Goal: Task Accomplishment & Management: Use online tool/utility

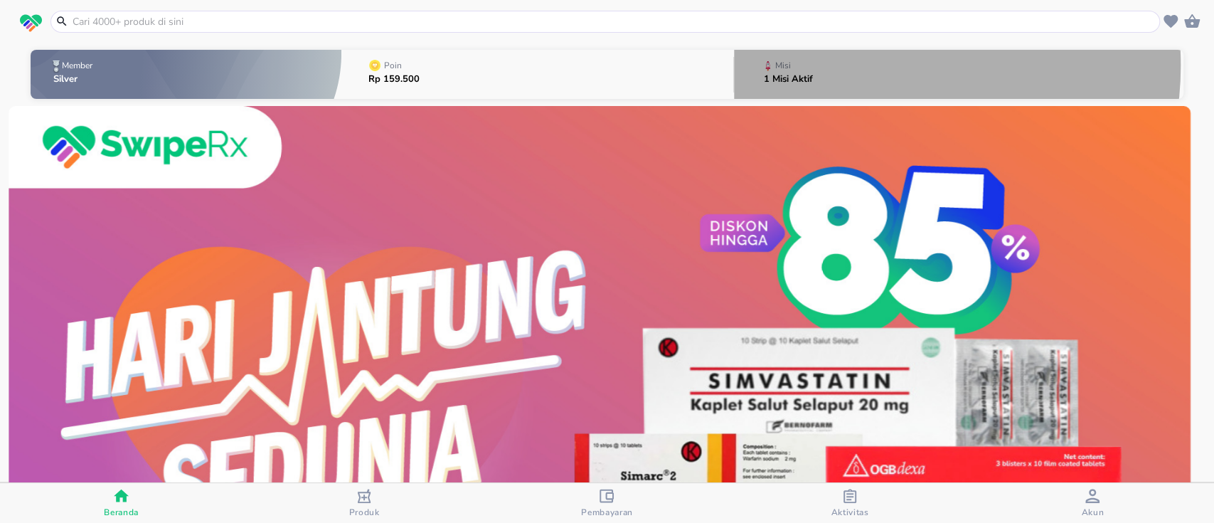
click at [851, 65] on button "Misi 1 Misi Aktif" at bounding box center [958, 74] width 449 height 56
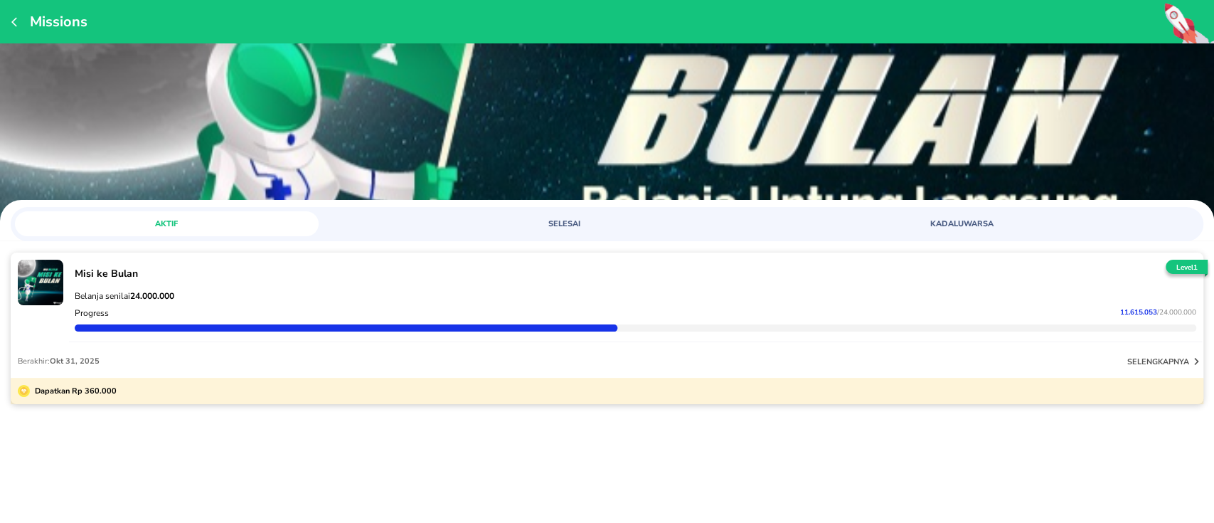
click at [1133, 352] on div "selengkapnya" at bounding box center [1165, 360] width 76 height 17
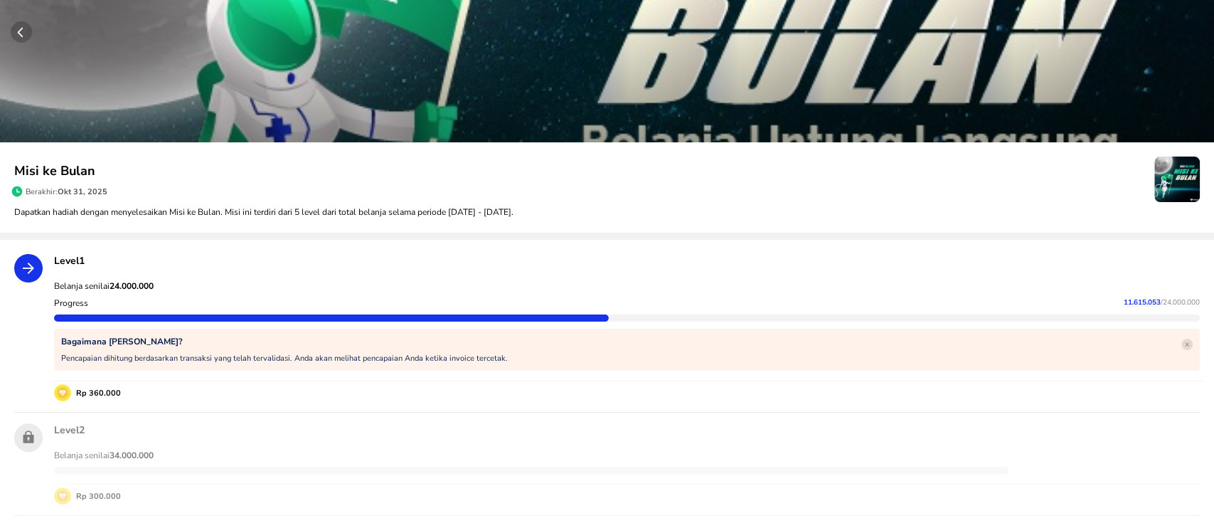
click at [21, 28] on icon "button" at bounding box center [20, 33] width 5 height 10
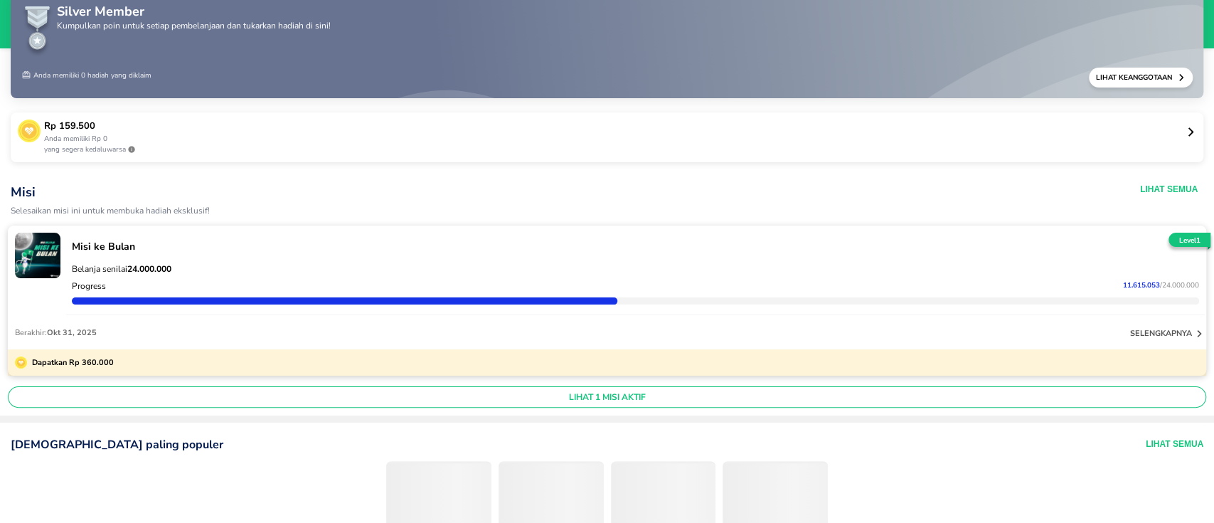
scroll to position [95, 0]
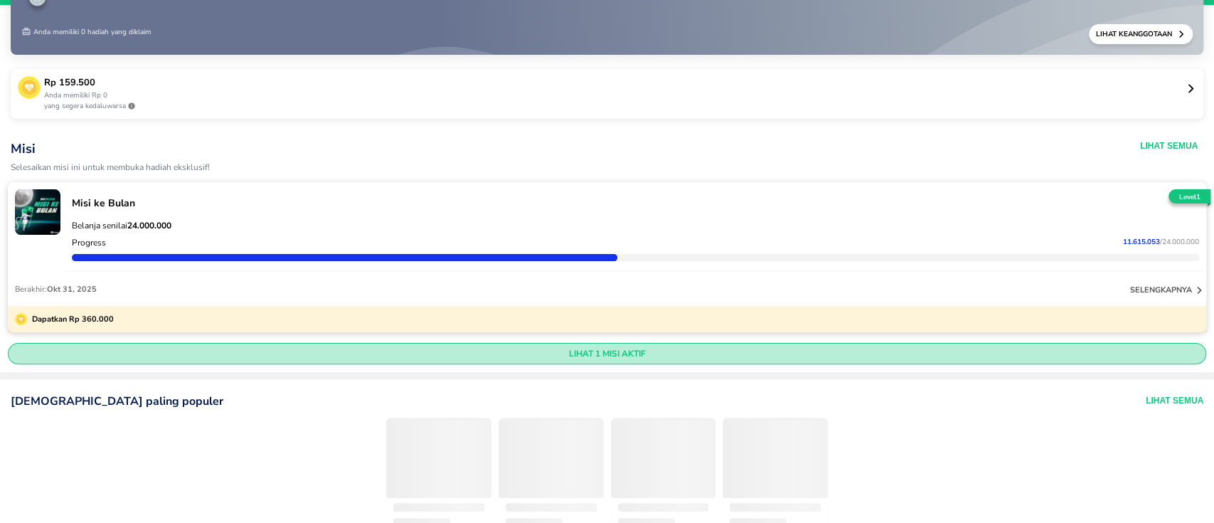
click at [631, 348] on span "LIHAT 1 MISI AKTIF" at bounding box center [606, 353] width 1185 height 11
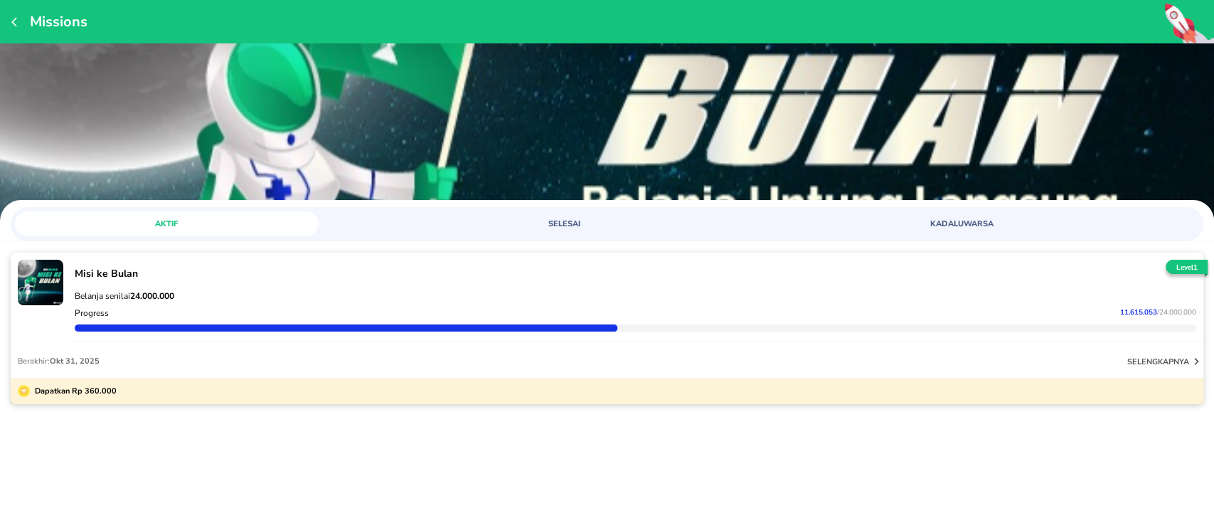
click at [561, 265] on div "Misi ke Bulan" at bounding box center [635, 273] width 1127 height 19
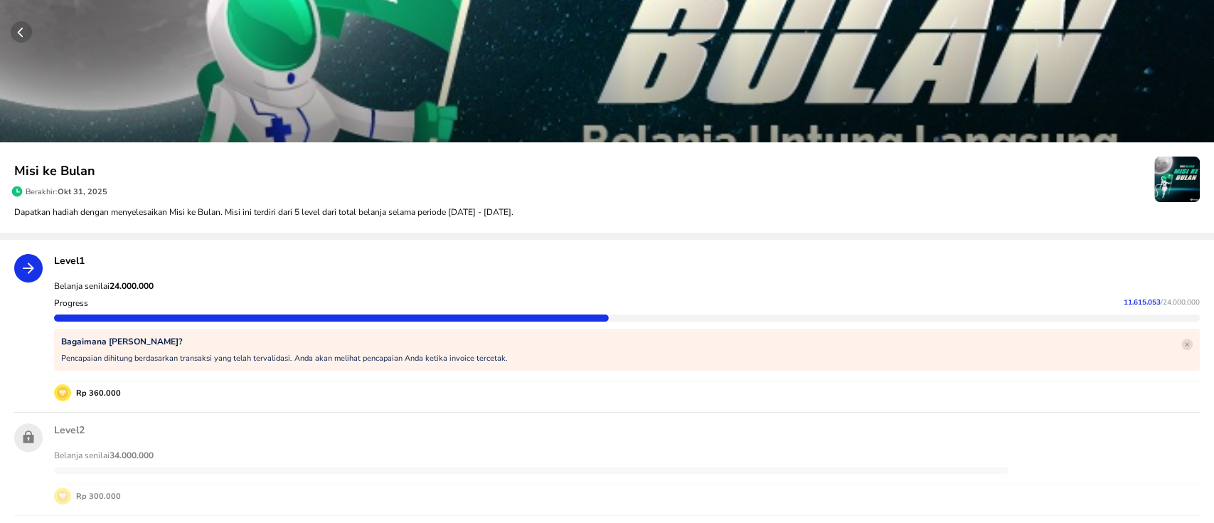
click at [23, 26] on circle "button" at bounding box center [21, 31] width 21 height 21
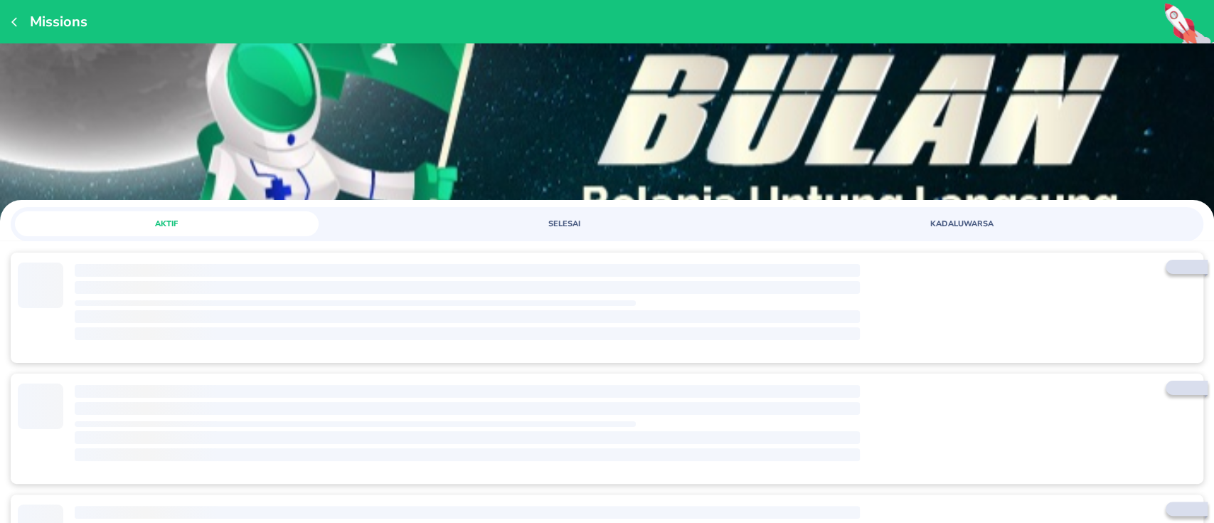
drag, startPoint x: 564, startPoint y: 227, endPoint x: 547, endPoint y: 218, distance: 18.8
click at [564, 227] on span "SELESAI" at bounding box center [564, 223] width 287 height 11
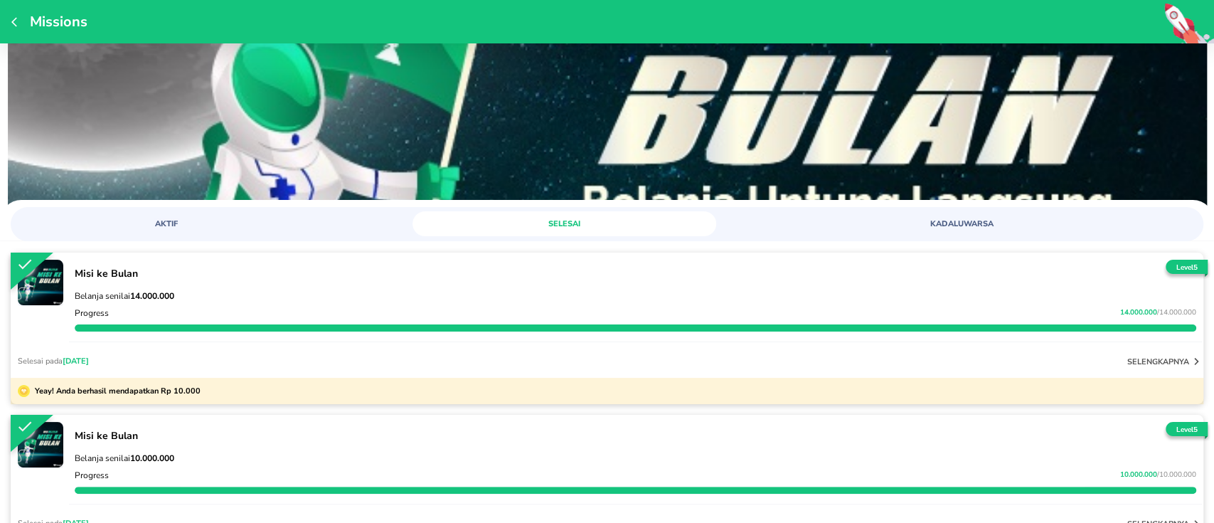
click at [182, 215] on button "AKTIF" at bounding box center [167, 223] width 304 height 25
